Goal: Register for event/course

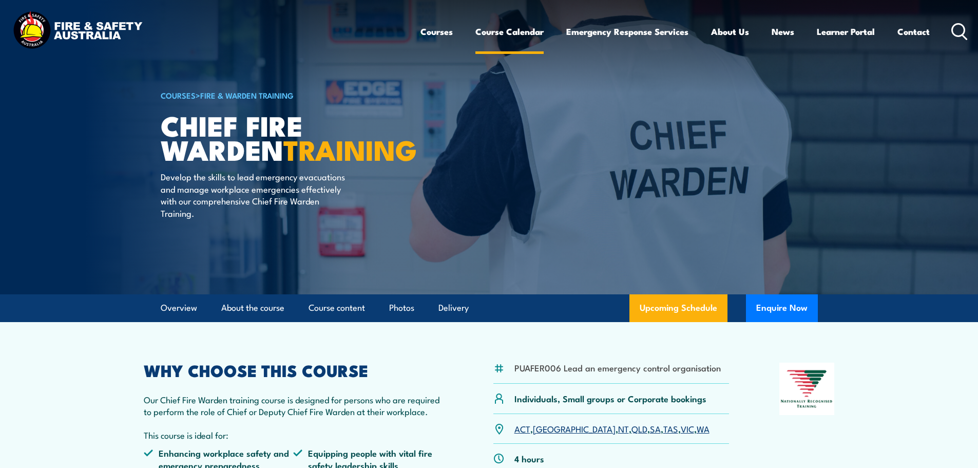
click at [517, 31] on link "Course Calendar" at bounding box center [510, 31] width 68 height 27
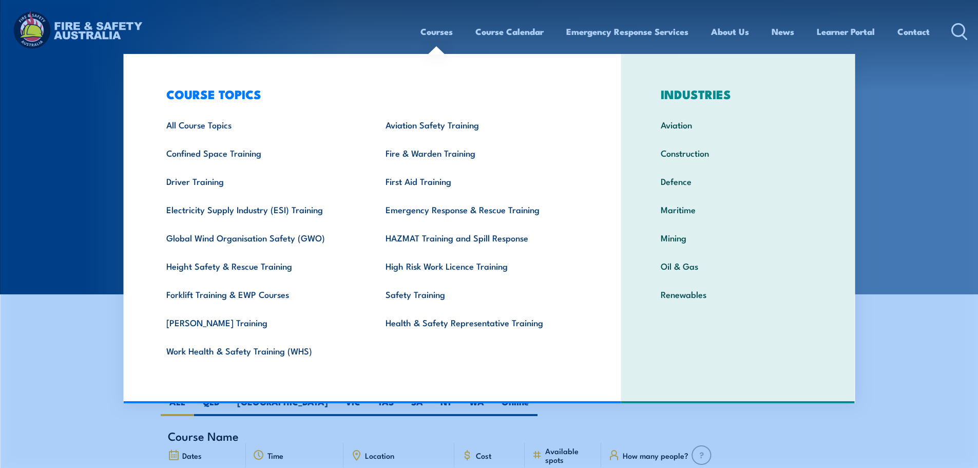
click at [444, 28] on link "Courses" at bounding box center [437, 31] width 32 height 27
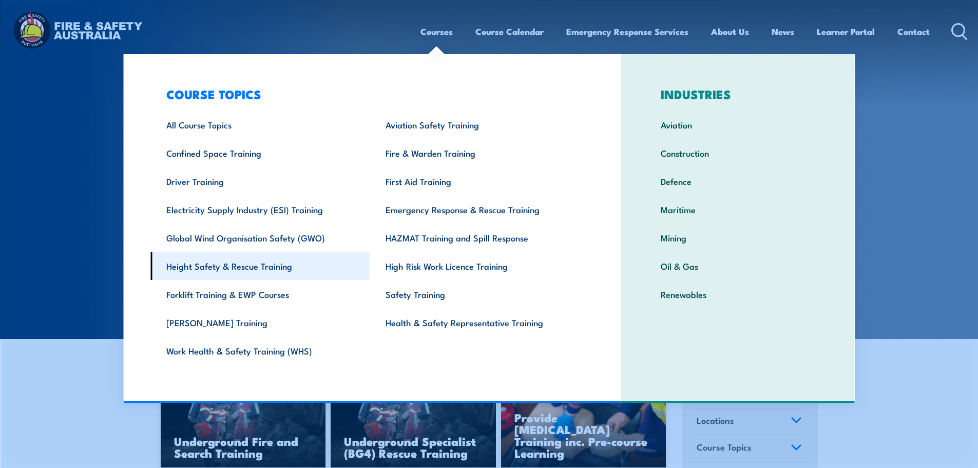
click at [268, 268] on link "Height Safety & Rescue Training" at bounding box center [259, 266] width 219 height 28
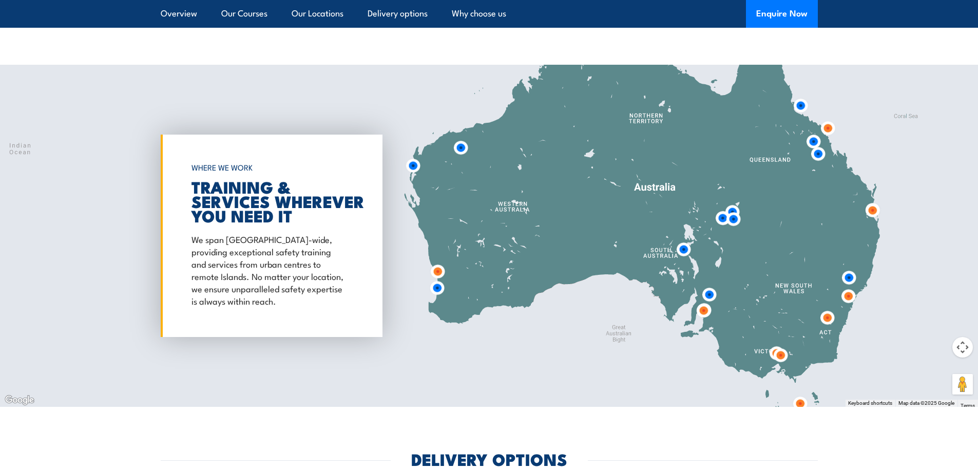
scroll to position [1709, 0]
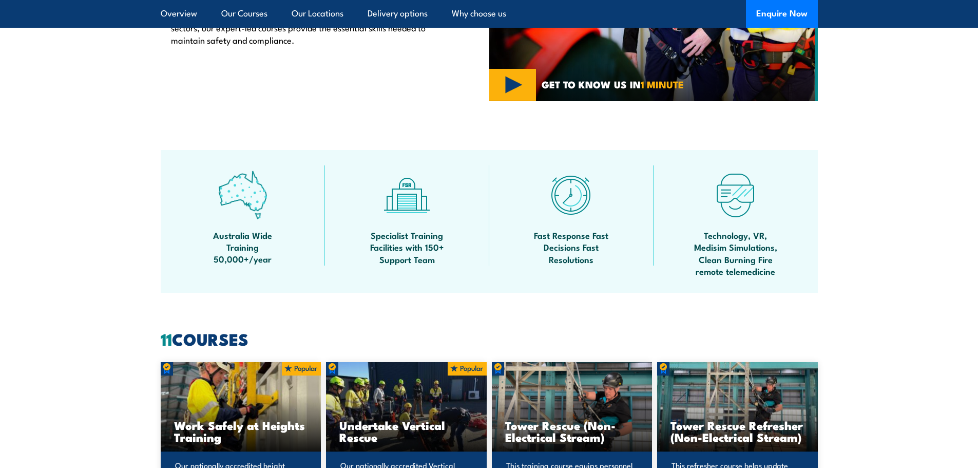
scroll to position [638, 0]
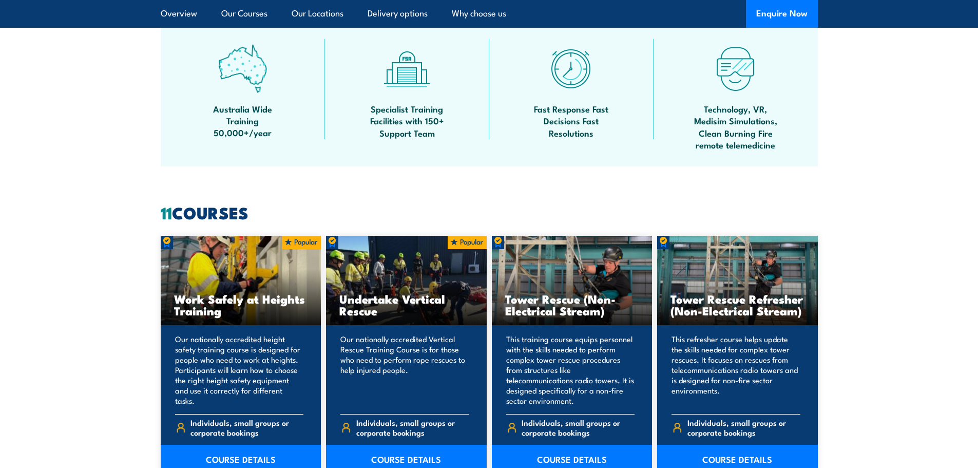
click at [251, 283] on div "Work Safely at Heights Training" at bounding box center [241, 281] width 161 height 90
click at [250, 460] on link "COURSE DETAILS" at bounding box center [241, 459] width 161 height 29
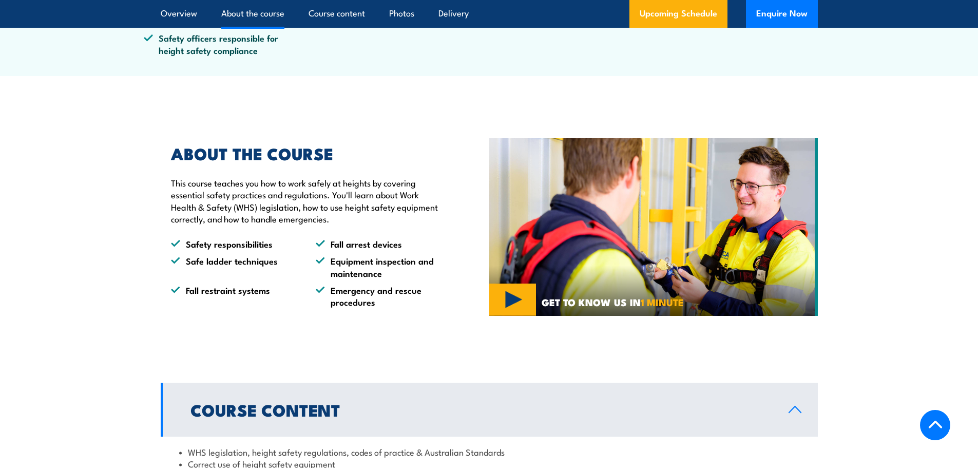
scroll to position [471, 0]
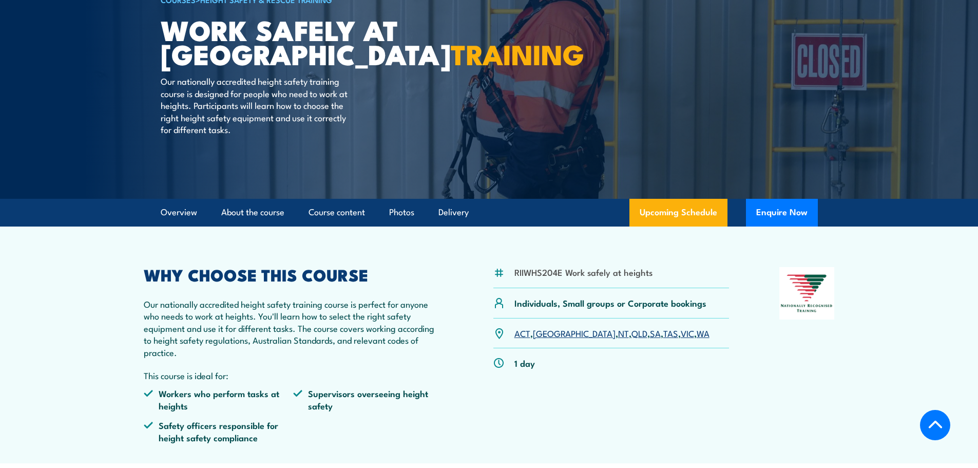
scroll to position [0, 0]
